Goal: Task Accomplishment & Management: Use online tool/utility

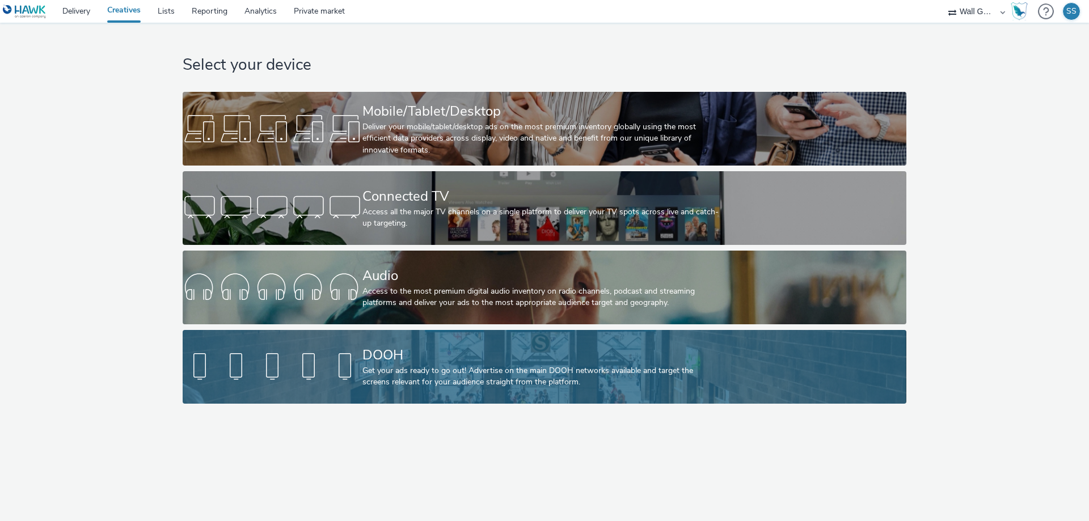
click at [449, 353] on div "DOOH" at bounding box center [542, 355] width 360 height 20
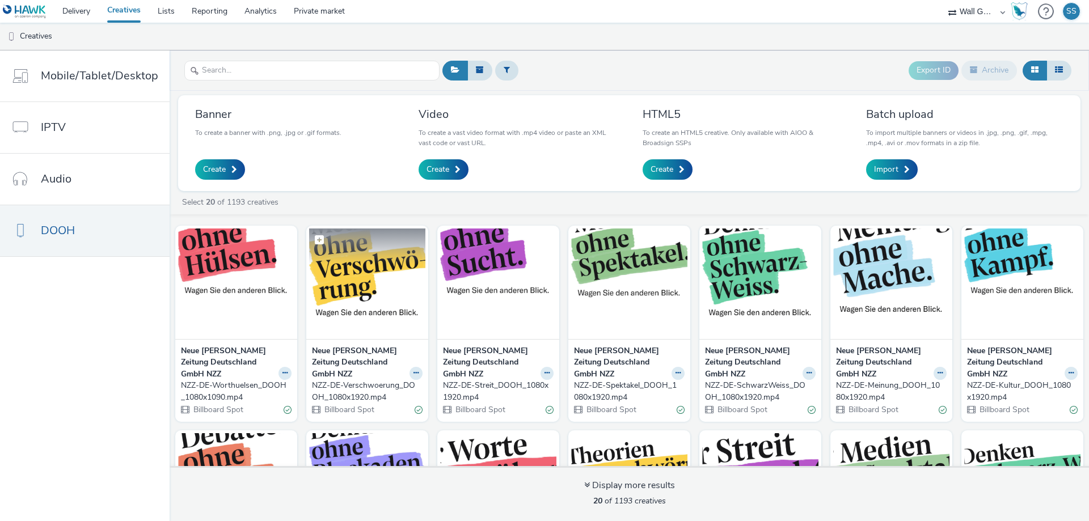
click at [382, 314] on img at bounding box center [367, 284] width 116 height 111
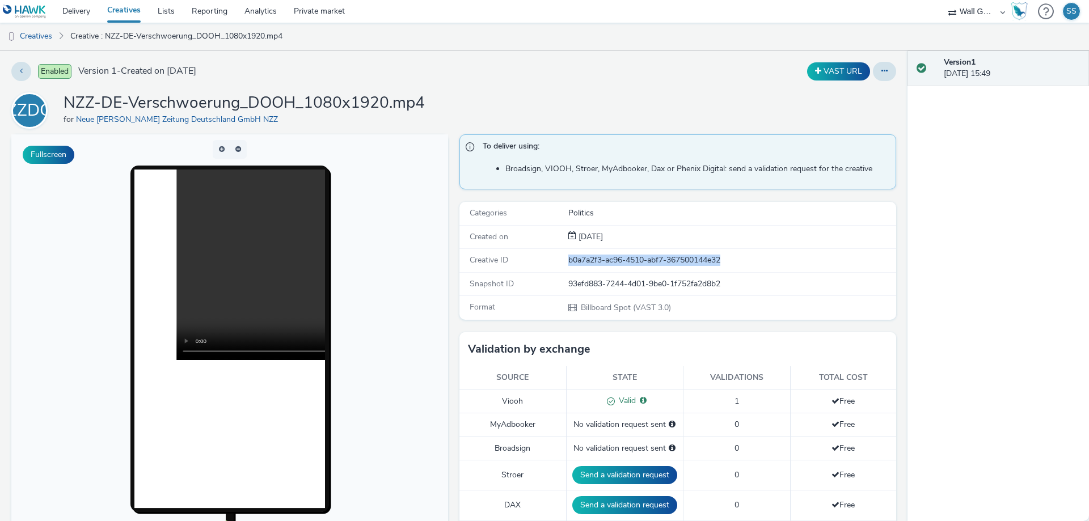
drag, startPoint x: 726, startPoint y: 260, endPoint x: 562, endPoint y: 264, distance: 164.0
click at [562, 264] on div "Creative ID b0a7a2f3-ac96-4510-abf7-367500144e32" at bounding box center [677, 260] width 437 height 23
copy div "b0a7a2f3-ac96-4510-abf7-367500144e32"
drag, startPoint x: 714, startPoint y: 284, endPoint x: 537, endPoint y: 284, distance: 176.4
click at [537, 284] on div "Snapshot ID 93efd883-7244-4d01-9be0-1f752fa2d8b2" at bounding box center [677, 284] width 437 height 23
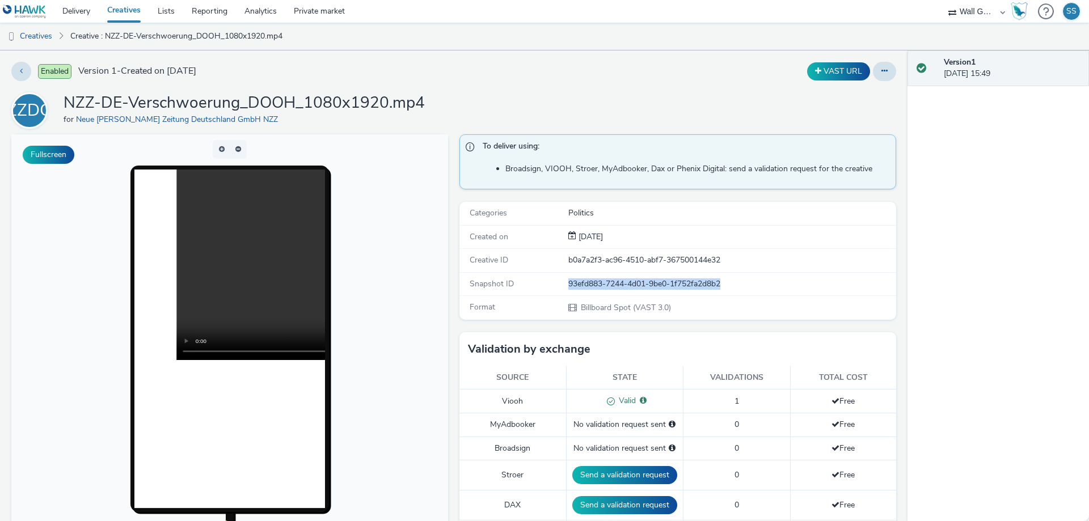
copy div "93efd883-7244-4d01-9be0-1f752fa2d8b2"
